Goal: Contribute content: Contribute content

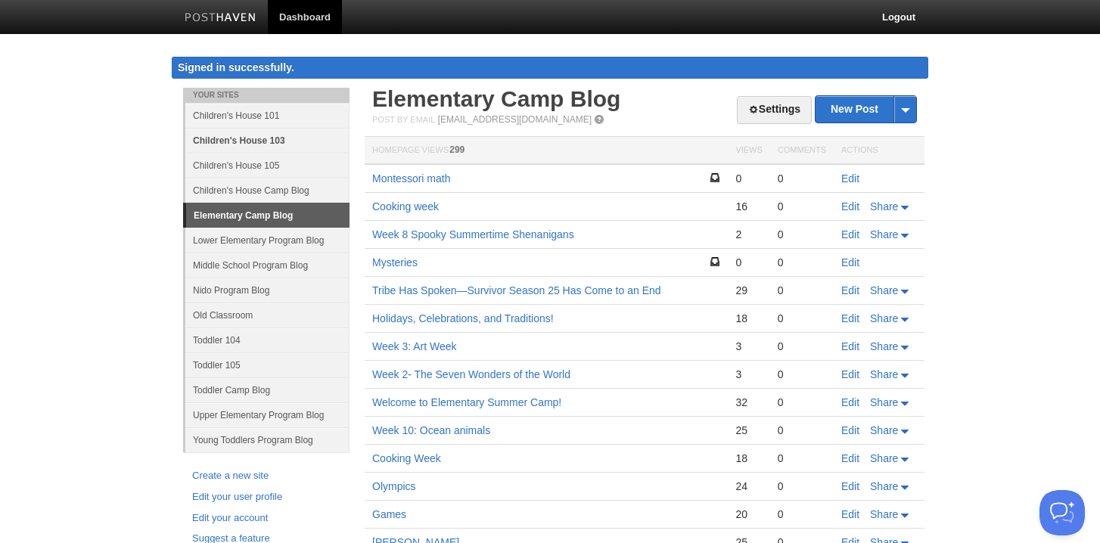
click at [260, 139] on link "Children's House 103" at bounding box center [267, 140] width 164 height 25
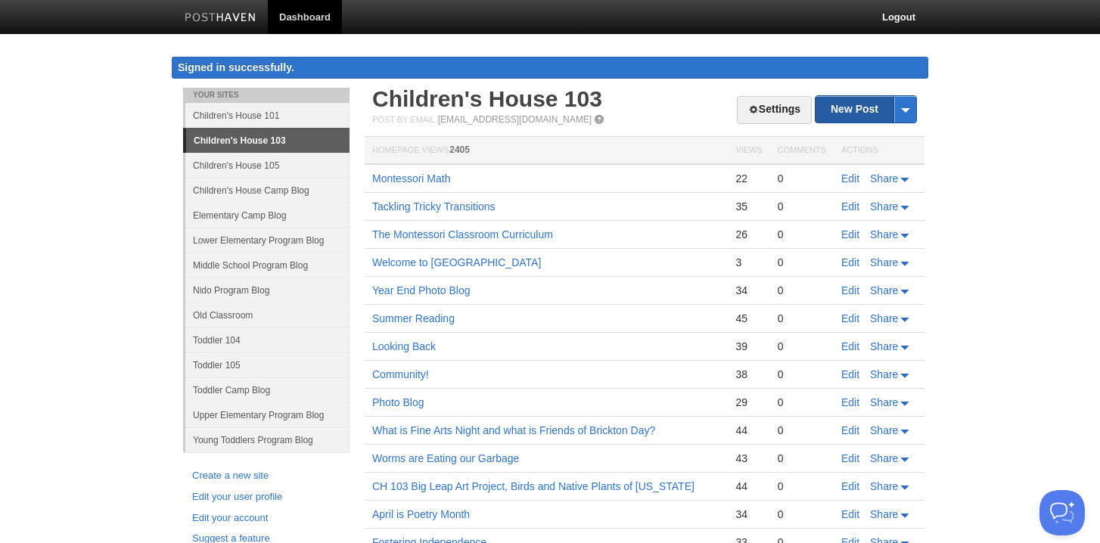
click at [853, 109] on link "New Post" at bounding box center [866, 109] width 101 height 26
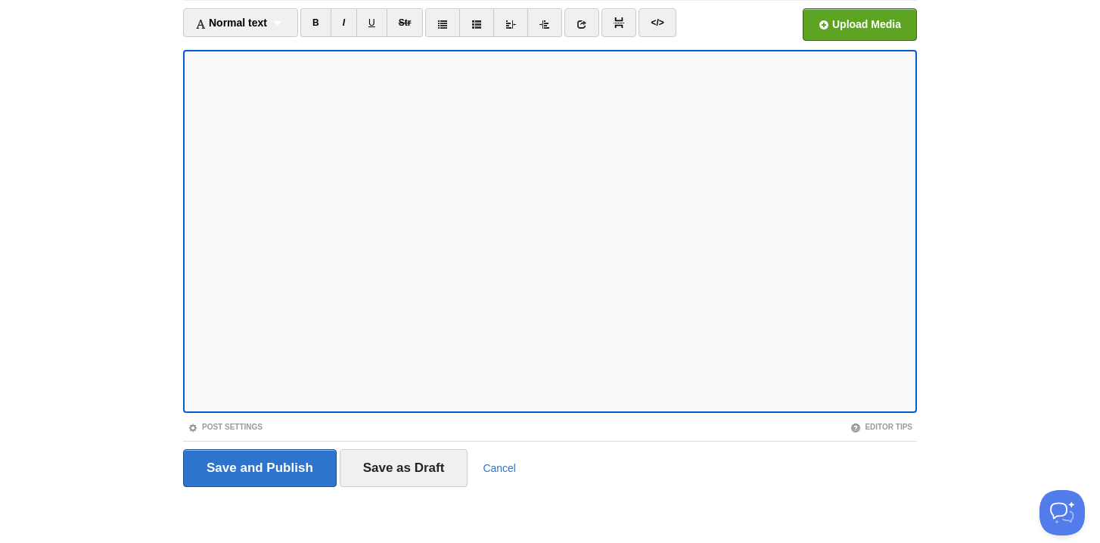
scroll to position [63, 0]
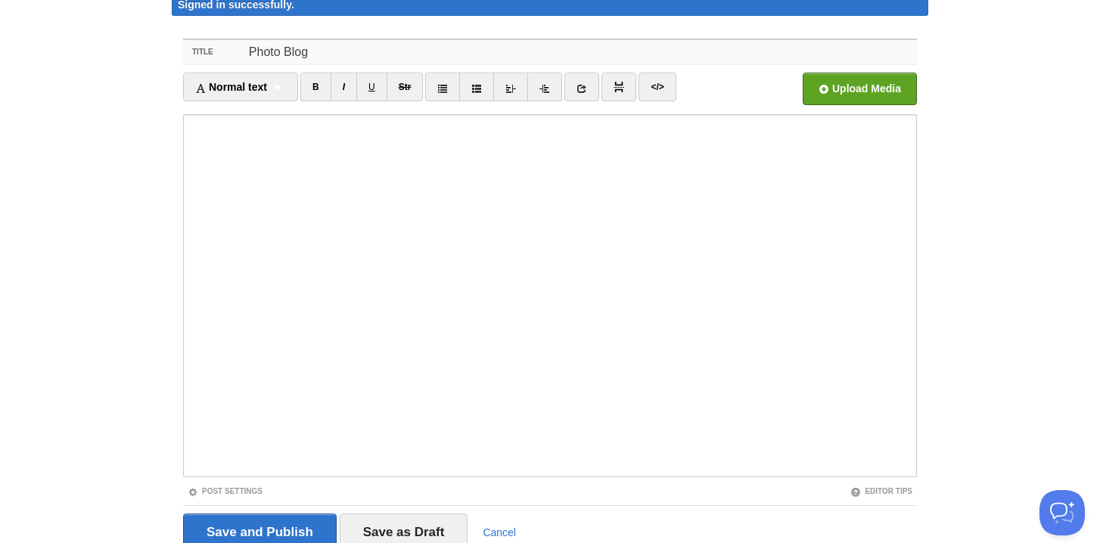
click at [247, 49] on input "Photo Blog" at bounding box center [580, 52] width 673 height 24
type input "Photo Blog"
click at [878, 98] on input "file" at bounding box center [403, 92] width 1146 height 77
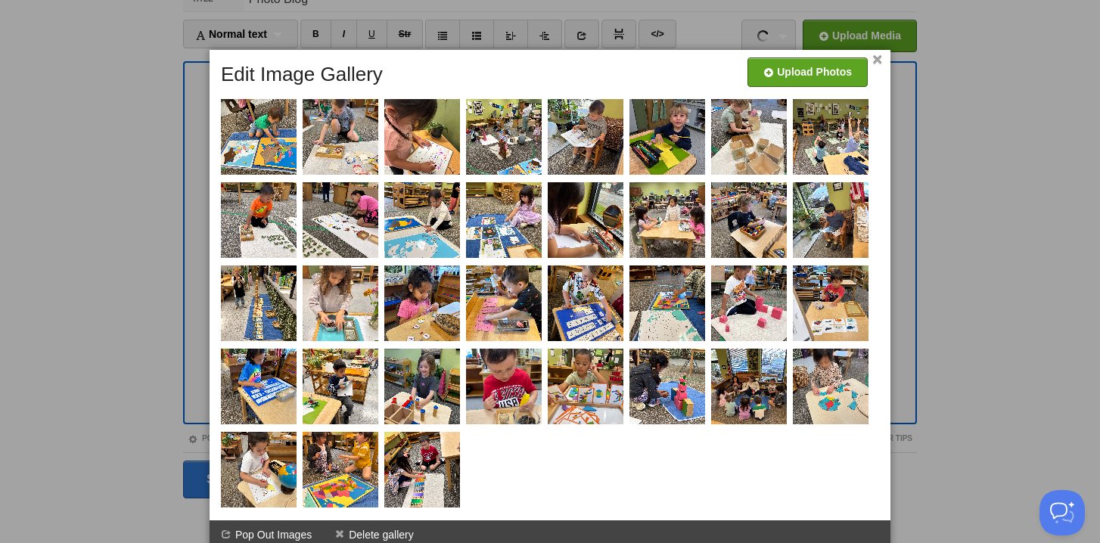
scroll to position [127, 0]
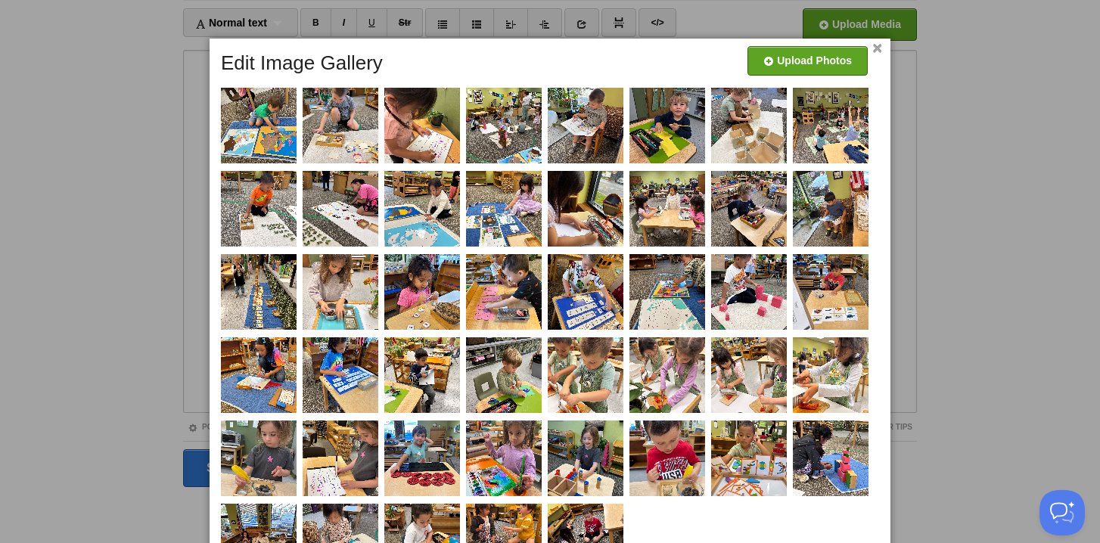
click at [878, 51] on link "×" at bounding box center [878, 49] width 10 height 8
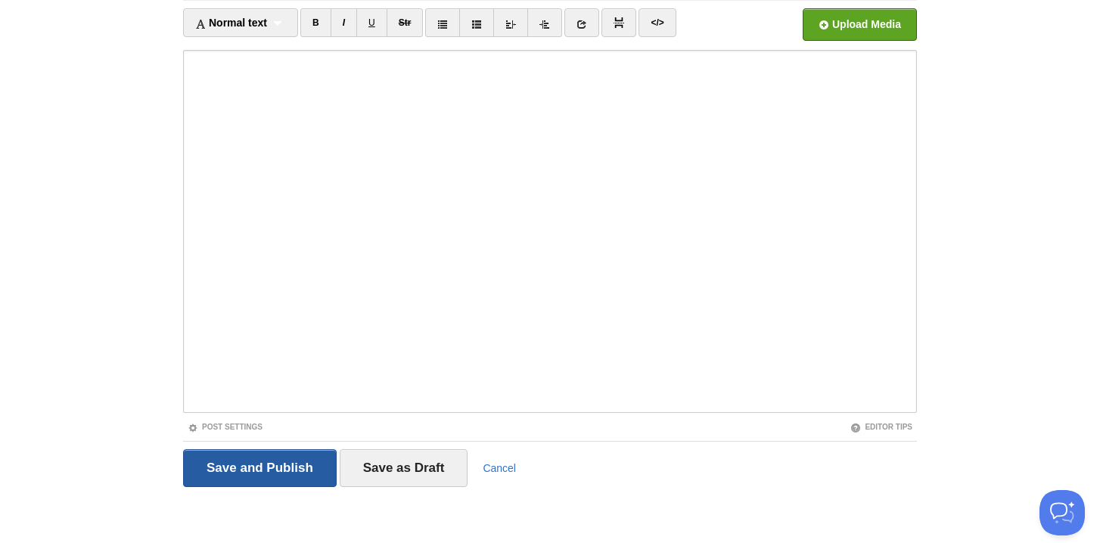
click at [255, 467] on input "Save and Publish" at bounding box center [260, 469] width 154 height 38
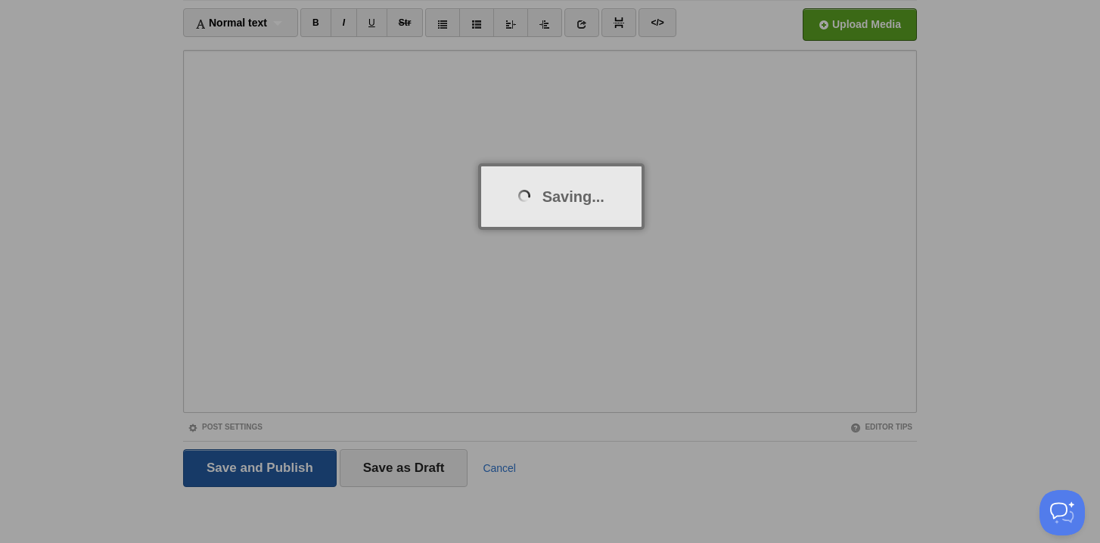
scroll to position [88, 0]
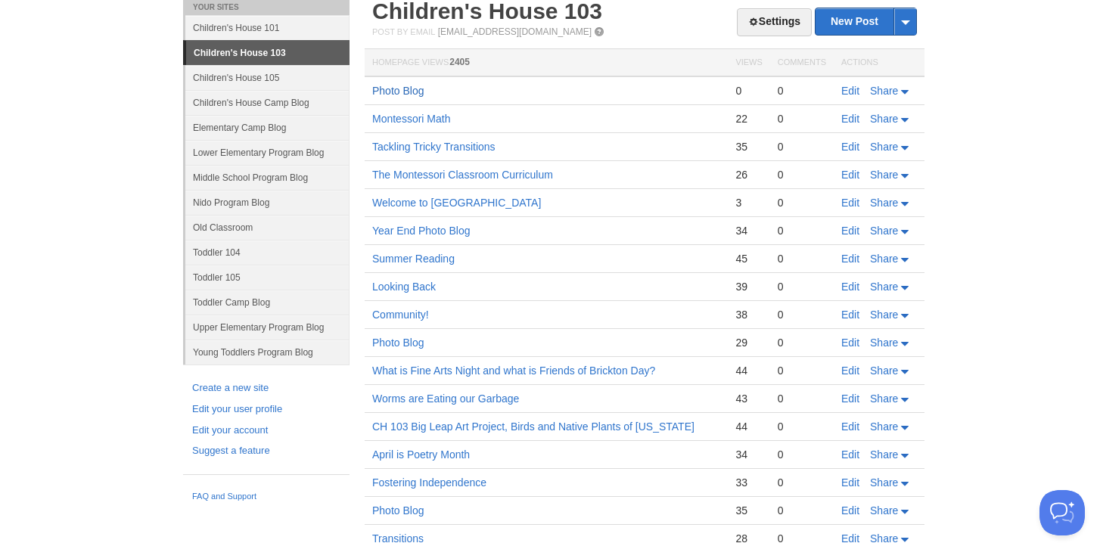
click at [403, 90] on link "Photo Blog" at bounding box center [398, 91] width 52 height 12
